Goal: Information Seeking & Learning: Learn about a topic

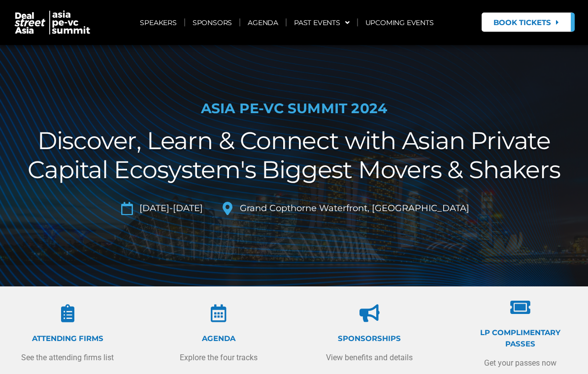
scroll to position [9, 0]
click at [272, 21] on link "AGENDA" at bounding box center [262, 22] width 45 height 23
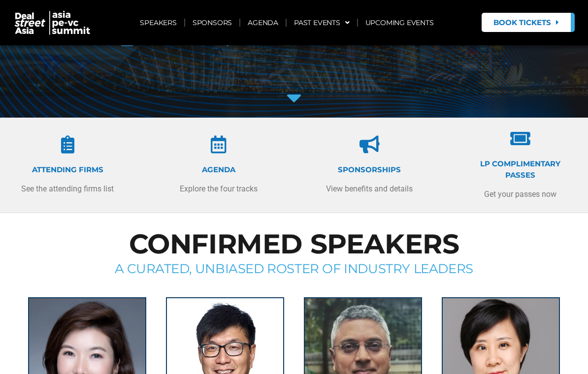
scroll to position [0, 0]
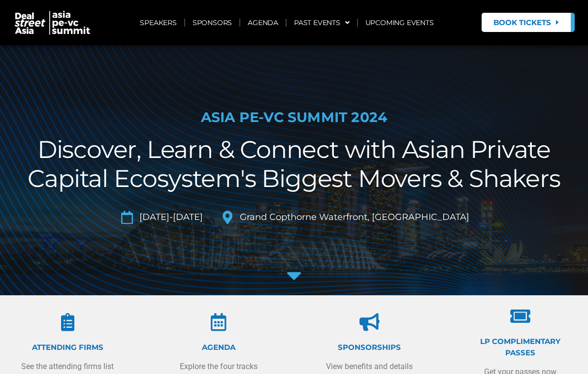
click at [417, 28] on link "UPCOMING EVENTS" at bounding box center [399, 22] width 83 height 23
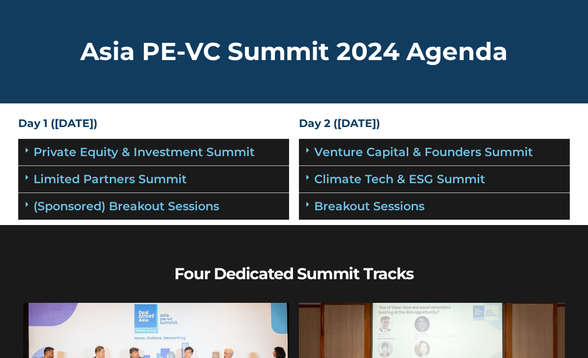
click at [40, 145] on link "Private Equity & Investment Summit" at bounding box center [143, 152] width 221 height 14
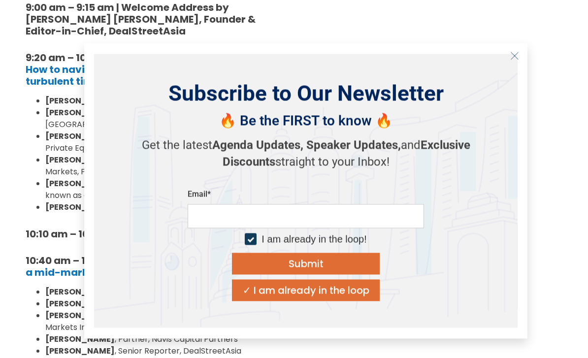
scroll to position [279, 0]
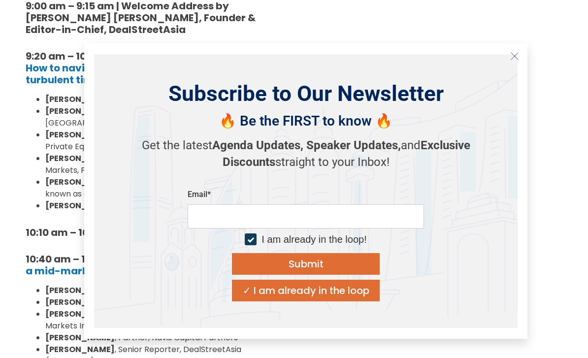
click at [513, 61] on icon "Close" at bounding box center [514, 56] width 9 height 9
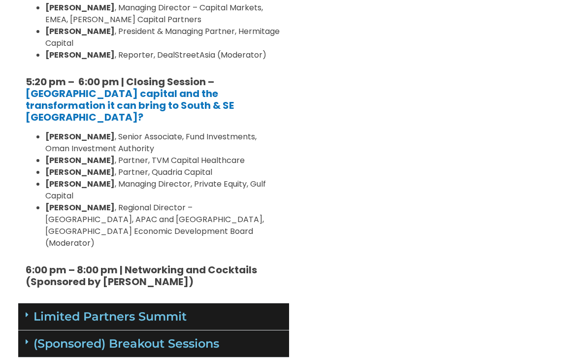
scroll to position [1343, 0]
click at [37, 303] on div "Limited Partners Summit" at bounding box center [153, 316] width 271 height 27
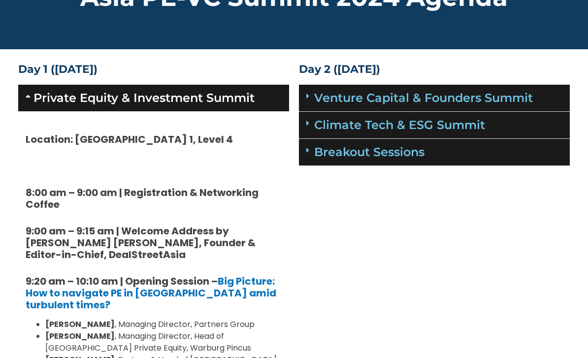
scroll to position [0, 0]
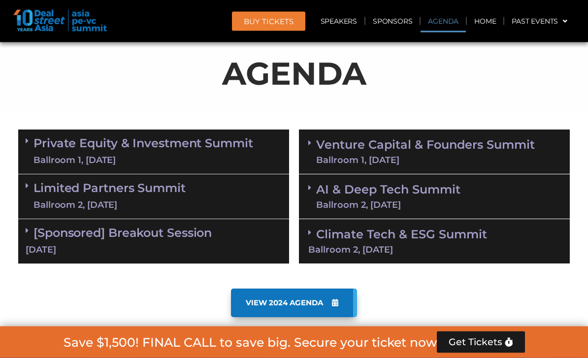
scroll to position [523, 0]
click at [34, 188] on link "Limited Partners Summit Ballroom 2, 10 Sept" at bounding box center [109, 197] width 152 height 30
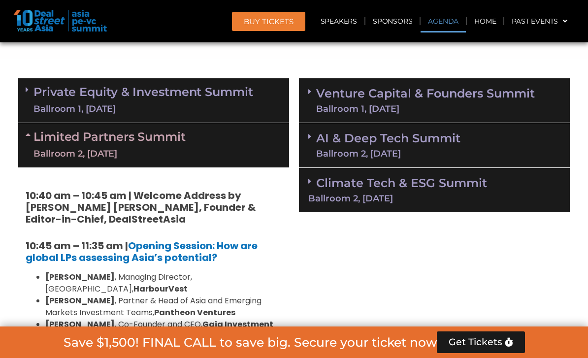
scroll to position [574, 0]
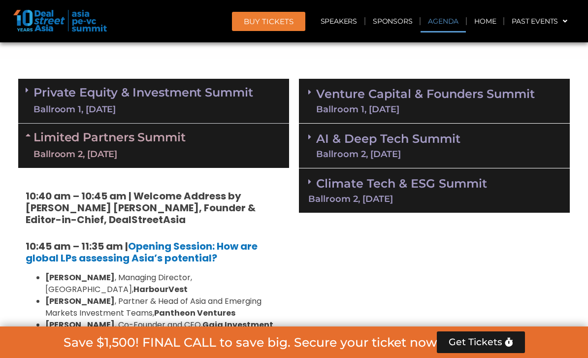
click at [34, 90] on link "Private Equity & Investment Summit Ballroom 1, 10 Sept" at bounding box center [143, 101] width 220 height 30
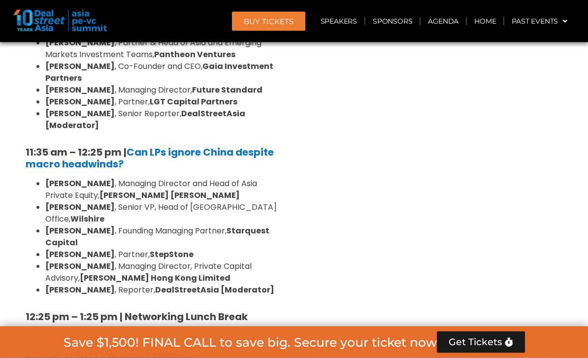
scroll to position [2375, 0]
